Goal: Task Accomplishment & Management: Manage account settings

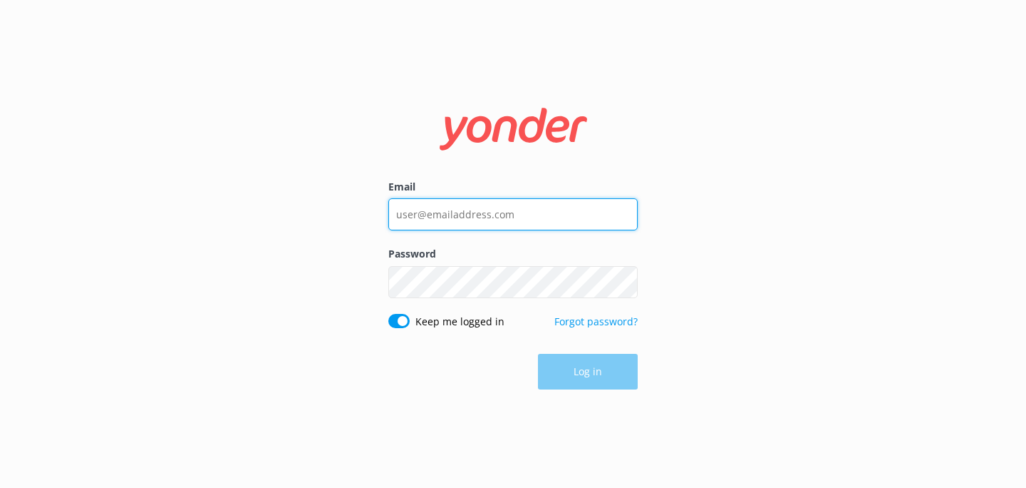
click at [481, 225] on input "Email" at bounding box center [512, 214] width 249 height 32
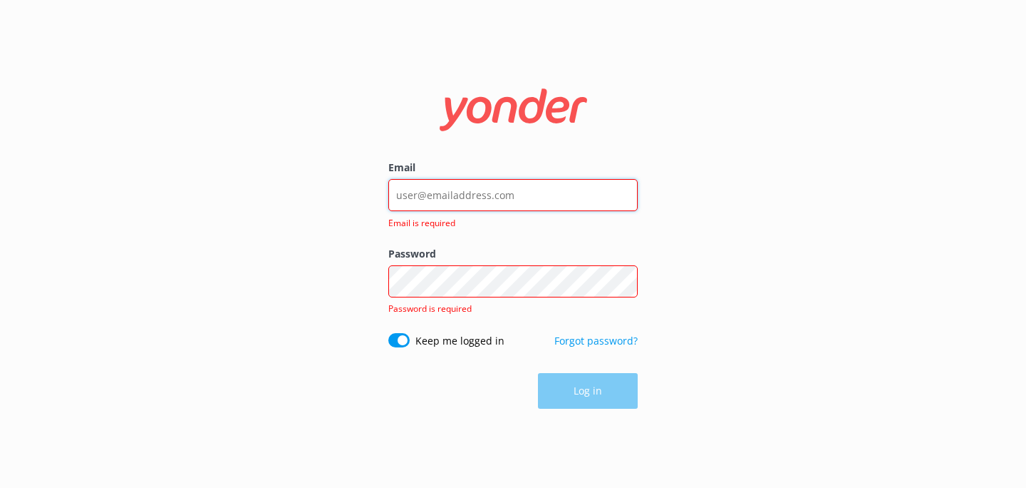
type input "[EMAIL_ADDRESS][DOMAIN_NAME]"
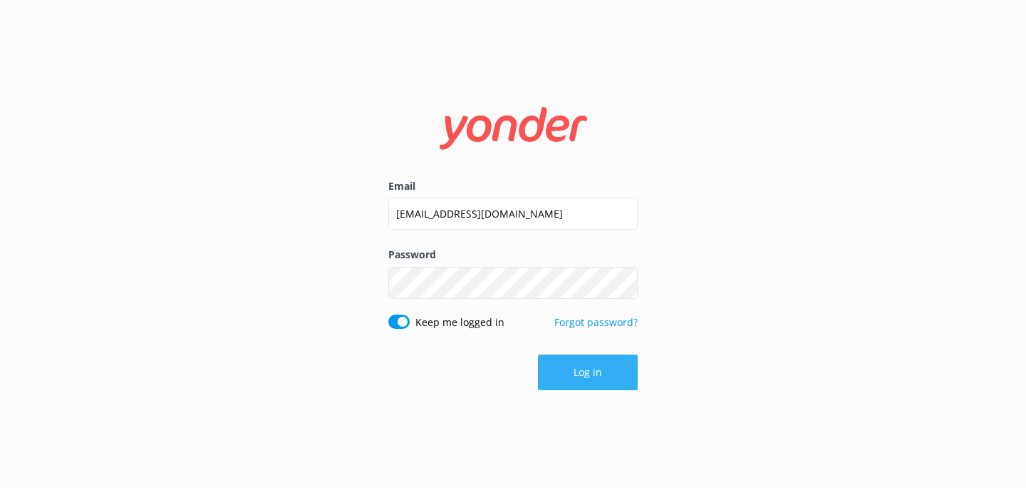
click at [603, 372] on button "Log in" at bounding box center [588, 372] width 100 height 36
